Goal: Book appointment/travel/reservation

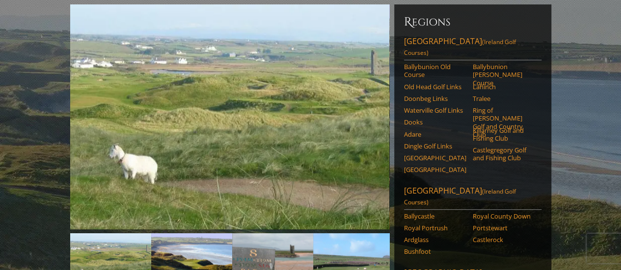
scroll to position [121, 0]
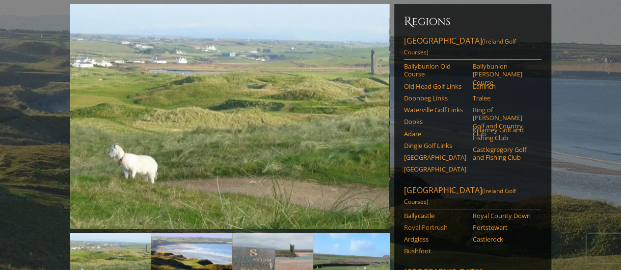
click at [433, 224] on link "Royal Portrush" at bounding box center [435, 228] width 62 height 8
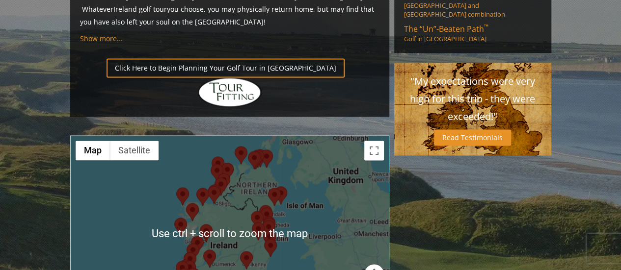
scroll to position [758, 0]
click at [336, 200] on div at bounding box center [230, 233] width 318 height 195
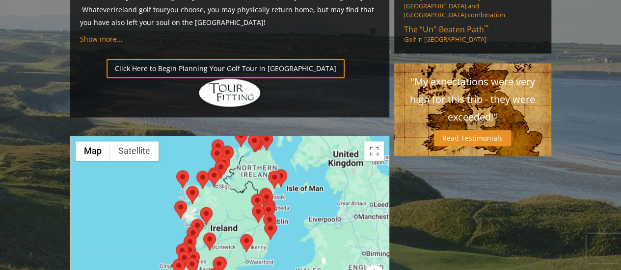
drag, startPoint x: 254, startPoint y: 173, endPoint x: 244, endPoint y: 165, distance: 12.6
click at [244, 165] on div "To navigate, press the arrow keys." at bounding box center [230, 233] width 318 height 195
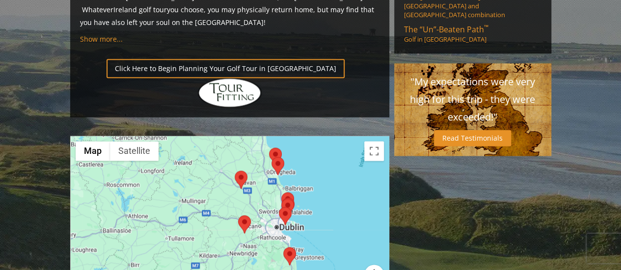
drag, startPoint x: 342, startPoint y: 180, endPoint x: 303, endPoint y: 171, distance: 39.2
click at [303, 171] on div at bounding box center [230, 233] width 318 height 195
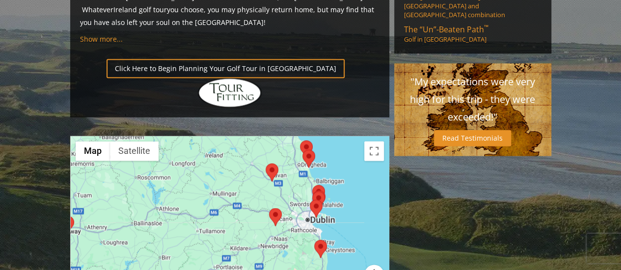
drag, startPoint x: 243, startPoint y: 170, endPoint x: 236, endPoint y: 169, distance: 7.9
click at [236, 169] on div at bounding box center [230, 233] width 318 height 195
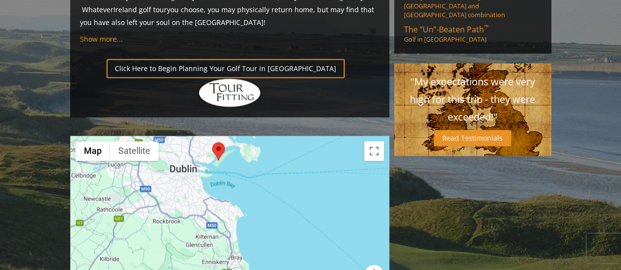
drag, startPoint x: 228, startPoint y: 171, endPoint x: 220, endPoint y: 90, distance: 81.9
click at [220, 136] on div at bounding box center [230, 233] width 318 height 195
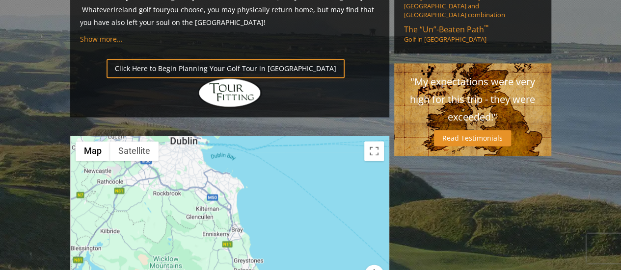
drag, startPoint x: 285, startPoint y: 228, endPoint x: 287, endPoint y: 220, distance: 8.1
click at [287, 220] on div at bounding box center [230, 233] width 318 height 195
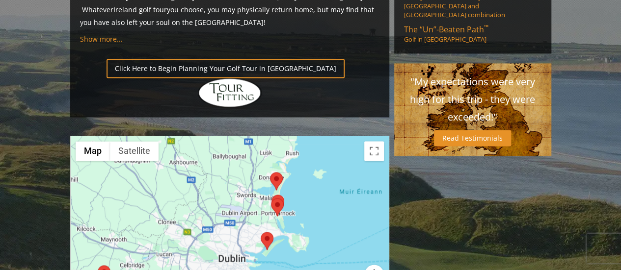
drag, startPoint x: 262, startPoint y: 167, endPoint x: 309, endPoint y: 293, distance: 134.7
click at [309, 270] on html "Hidden Links Golf Top Nav About Contact Testimonials The Open Request a Custom …" at bounding box center [310, 69] width 621 height 1655
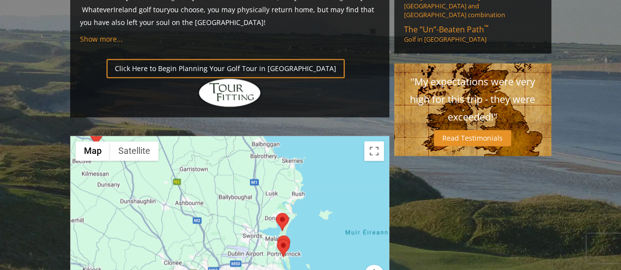
drag, startPoint x: 312, startPoint y: 183, endPoint x: 320, endPoint y: 213, distance: 30.5
click at [320, 213] on div at bounding box center [230, 233] width 318 height 195
click at [277, 239] on area at bounding box center [277, 239] width 0 height 0
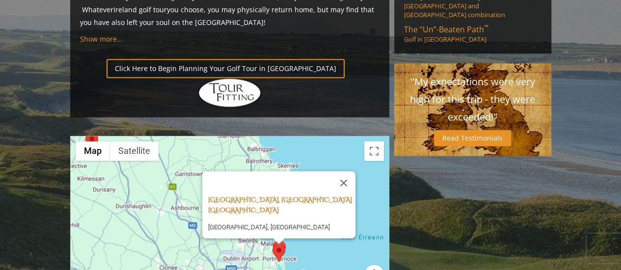
click at [298, 195] on link "[GEOGRAPHIC_DATA], [GEOGRAPHIC_DATA] [GEOGRAPHIC_DATA]" at bounding box center [280, 204] width 144 height 19
